Goal: Information Seeking & Learning: Find specific fact

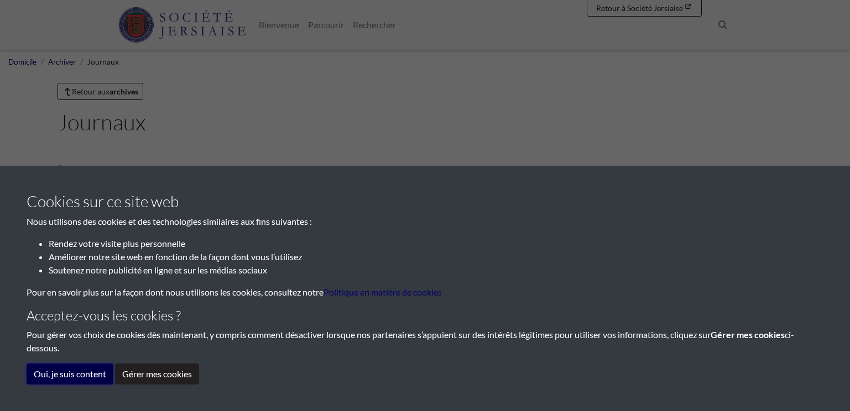
drag, startPoint x: 74, startPoint y: 375, endPoint x: 215, endPoint y: 317, distance: 152.3
click at [88, 363] on div "Cookies sur ce site web Nous utilisons des cookies et des technologies similair…" at bounding box center [425, 288] width 797 height 192
click at [87, 380] on button "Oui, je suis content" at bounding box center [70, 374] width 87 height 21
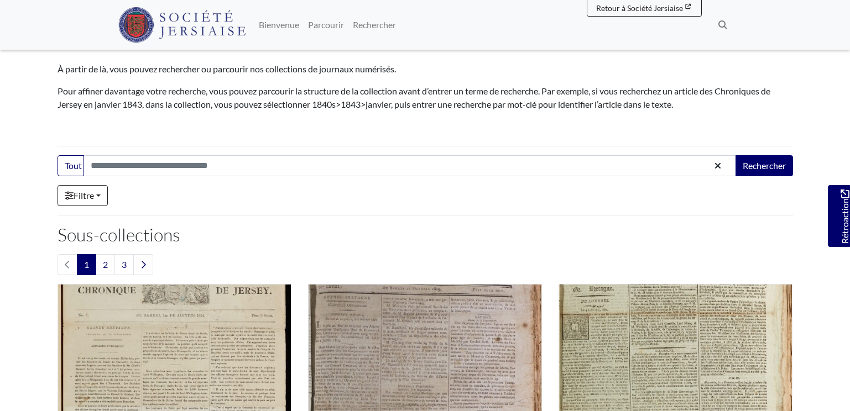
scroll to position [111, 0]
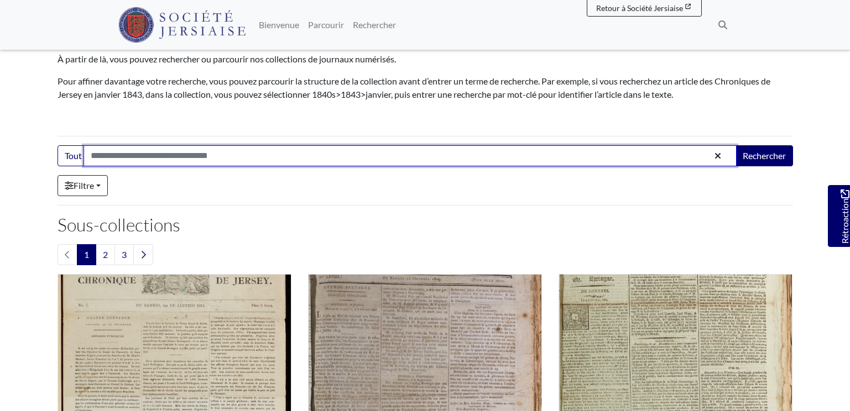
click at [190, 157] on input "Search:" at bounding box center [409, 155] width 653 height 21
type input "*****"
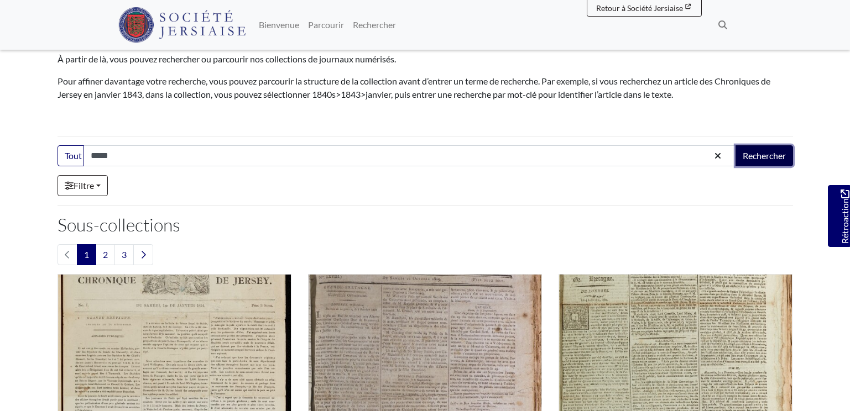
click at [767, 154] on button "Rechercher" at bounding box center [764, 155] width 58 height 21
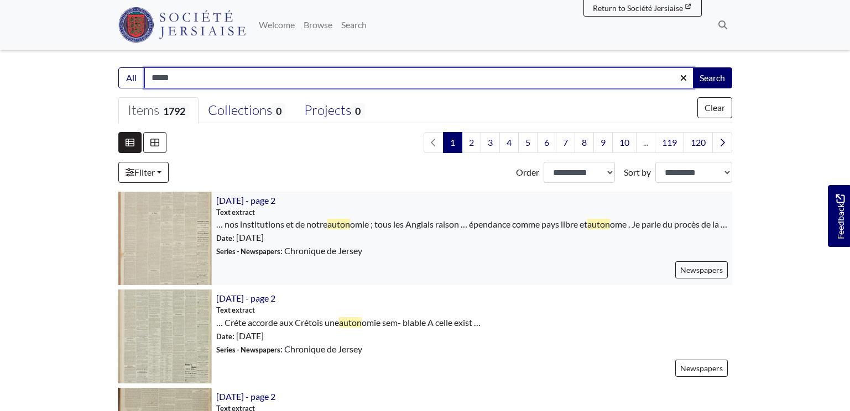
scroll to position [55, 0]
